Goal: Task Accomplishment & Management: Use online tool/utility

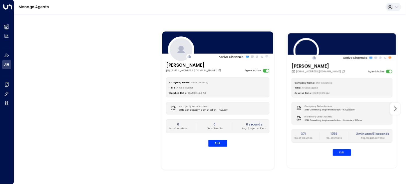
click at [325, 73] on div "[EMAIL_ADDRESS][DOMAIN_NAME]" at bounding box center [319, 72] width 55 height 4
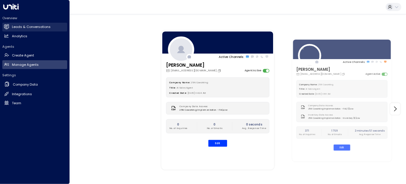
click at [24, 27] on h2 "Leads & Conversations" at bounding box center [31, 26] width 39 height 5
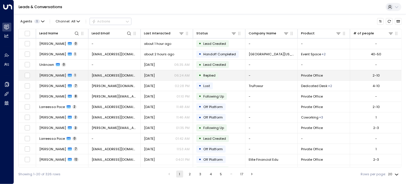
click at [155, 76] on span "[DATE]" at bounding box center [149, 75] width 11 height 5
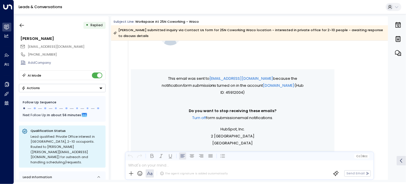
scroll to position [313, 0]
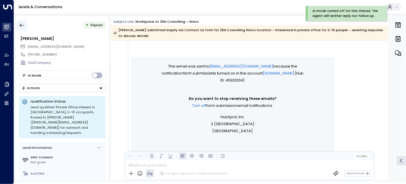
click at [22, 24] on icon "button" at bounding box center [22, 25] width 6 height 6
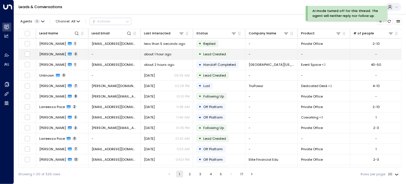
click at [184, 53] on div "about 1 hour ago" at bounding box center [167, 54] width 46 height 5
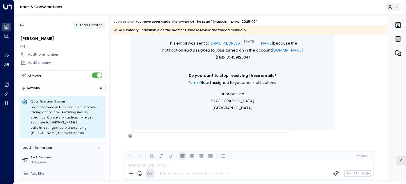
scroll to position [168, 0]
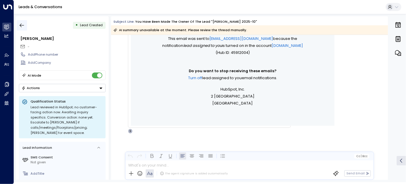
click at [24, 25] on icon "button" at bounding box center [22, 26] width 4 height 4
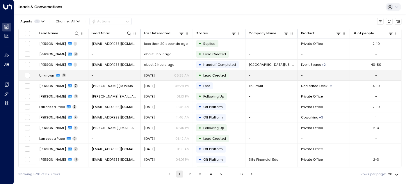
click at [116, 72] on td "-" at bounding box center [114, 75] width 52 height 10
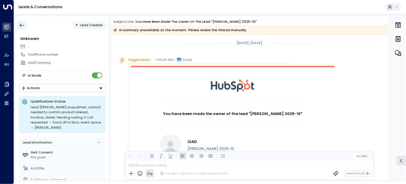
click at [26, 24] on button "button" at bounding box center [22, 25] width 10 height 10
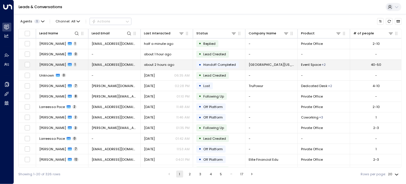
click at [159, 64] on span "about 2 hours ago" at bounding box center [159, 64] width 30 height 5
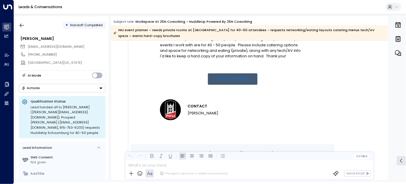
scroll to position [260, 0]
